Goal: Transaction & Acquisition: Book appointment/travel/reservation

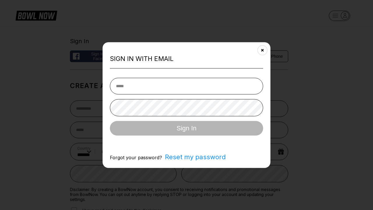
select select "**"
type input "**********"
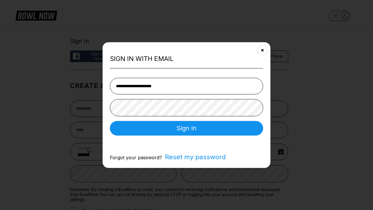
click at [187, 129] on button "Sign In" at bounding box center [186, 128] width 153 height 15
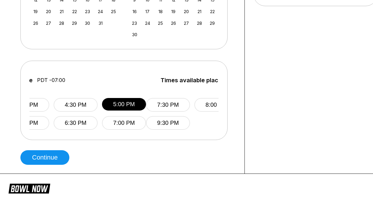
click at [46, 157] on button "Continue" at bounding box center [44, 157] width 49 height 15
